Goal: Task Accomplishment & Management: Use online tool/utility

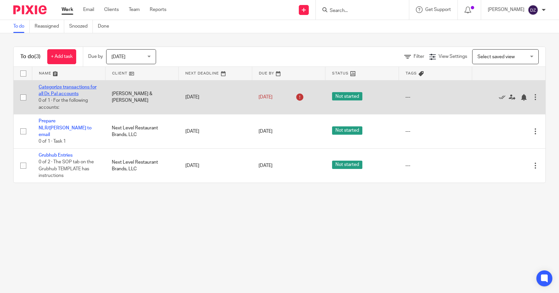
click at [71, 85] on link "Categorize transactions for all Dr. Pal accounts" at bounding box center [68, 90] width 58 height 11
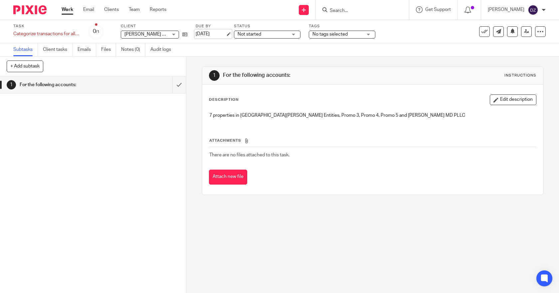
click at [226, 33] on link "Aug 11, 2025" at bounding box center [211, 34] width 30 height 7
click at [67, 10] on link "Work" at bounding box center [68, 9] width 12 height 7
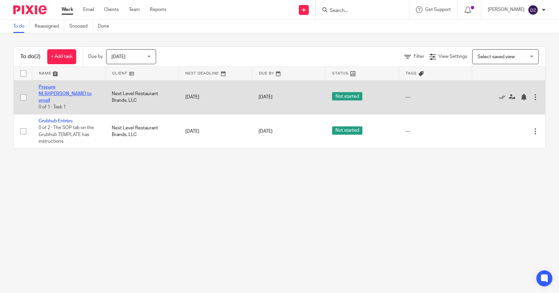
click at [68, 91] on link "Prepare NLR/[PERSON_NAME] to email" at bounding box center [65, 94] width 53 height 18
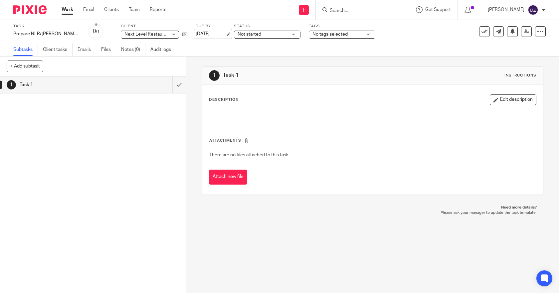
click at [226, 33] on link "[DATE]" at bounding box center [211, 34] width 30 height 7
click at [67, 9] on link "Work" at bounding box center [68, 9] width 12 height 7
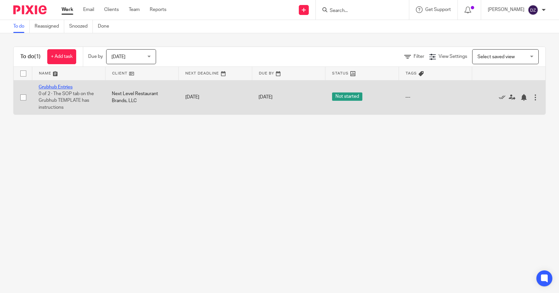
click at [61, 87] on link "Grubhub Entries" at bounding box center [56, 87] width 34 height 5
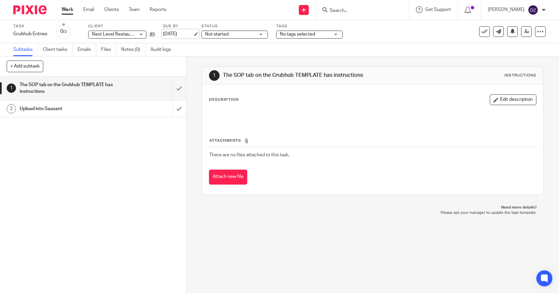
click at [193, 32] on link "[DATE]" at bounding box center [178, 34] width 30 height 7
